Goal: Information Seeking & Learning: Learn about a topic

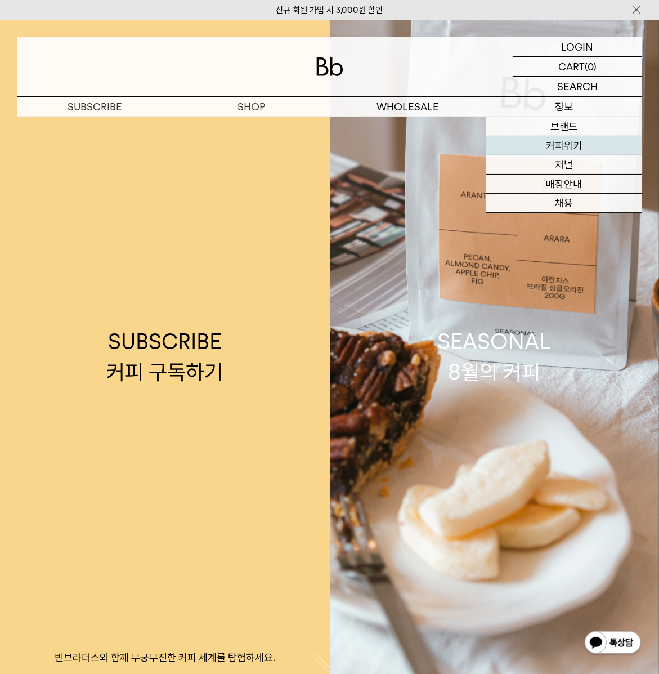
click at [550, 149] on link "커피위키" at bounding box center [564, 145] width 157 height 19
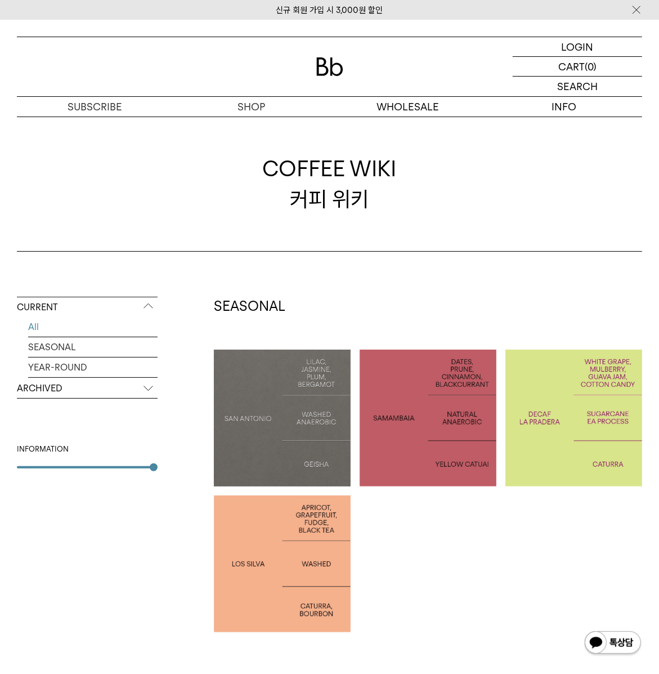
click at [542, 431] on p "COLOMBIA LA PRADERA DECAF" at bounding box center [574, 418] width 137 height 32
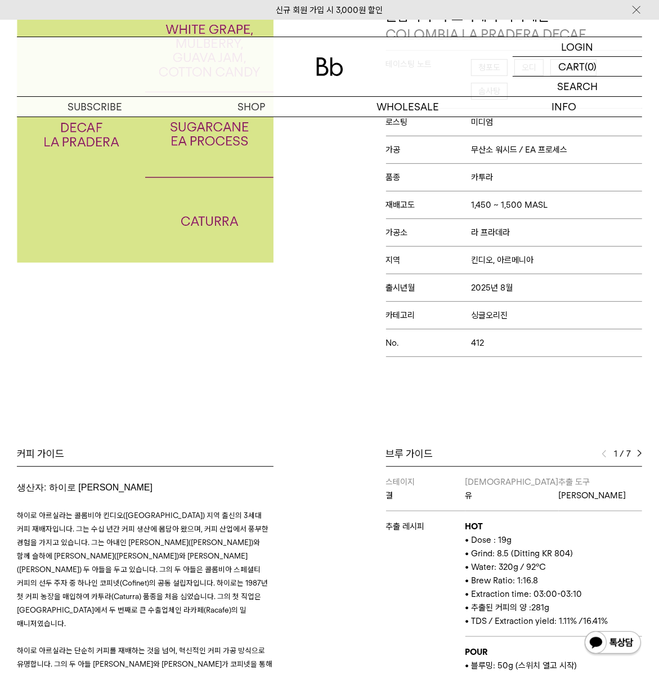
scroll to position [299, 0]
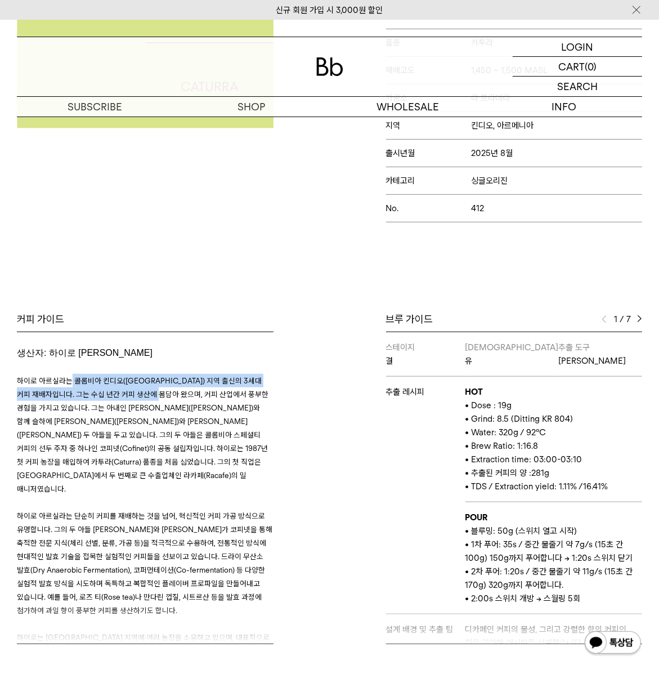
drag, startPoint x: 68, startPoint y: 386, endPoint x: 191, endPoint y: 398, distance: 123.9
click at [191, 398] on span "하이로 아르실라는 콜롬비아 킨디오(Quindío) 지역 출신의 3세대 커피 재배자입니다. 그는 수십 년간 커피 생산에 몸담아 왔으며, 커피 산…" at bounding box center [143, 434] width 252 height 117
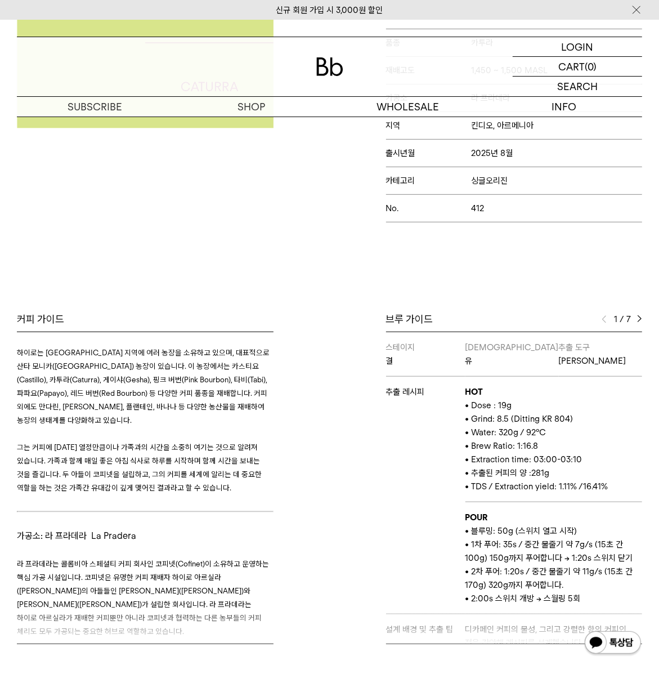
scroll to position [406, 0]
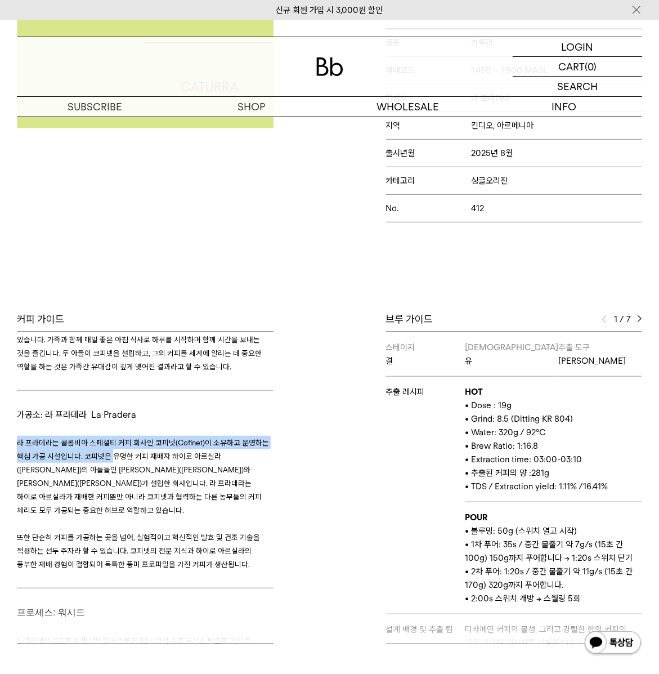
drag, startPoint x: 19, startPoint y: 438, endPoint x: 113, endPoint y: 454, distance: 94.8
click at [113, 454] on p "라 프라데라는 콜롬비아 스페셜티 커피 회사인 코피넷(Cofinet)이 소유하고 운영하는 핵심 가공 시설입니다. 코피넷은 유명한 커피 재배자 하…" at bounding box center [145, 476] width 257 height 81
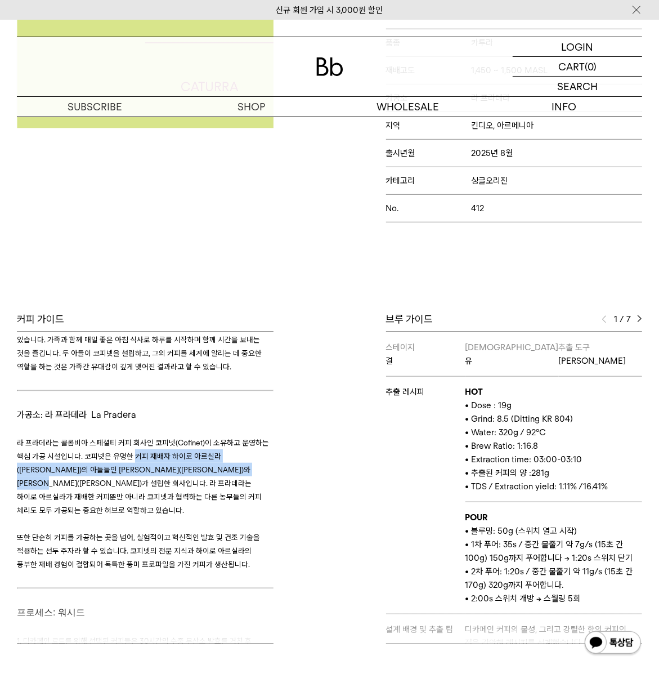
drag, startPoint x: 131, startPoint y: 453, endPoint x: 219, endPoint y: 460, distance: 88.2
click at [219, 460] on span "라 프라데라는 콜롬비아 스페셜티 커피 회사인 코피넷(Cofinet)이 소유하고 운영하는 핵심 가공 시설입니다. 코피넷은 유명한 커피 재배자 하…" at bounding box center [143, 476] width 252 height 77
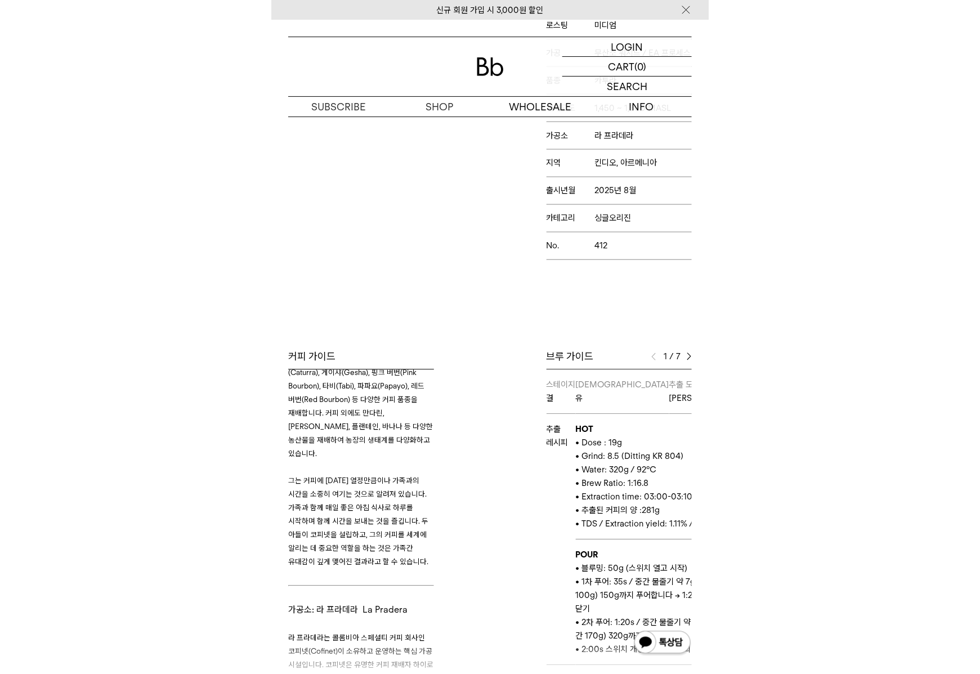
scroll to position [0, 0]
